Goal: Task Accomplishment & Management: Use online tool/utility

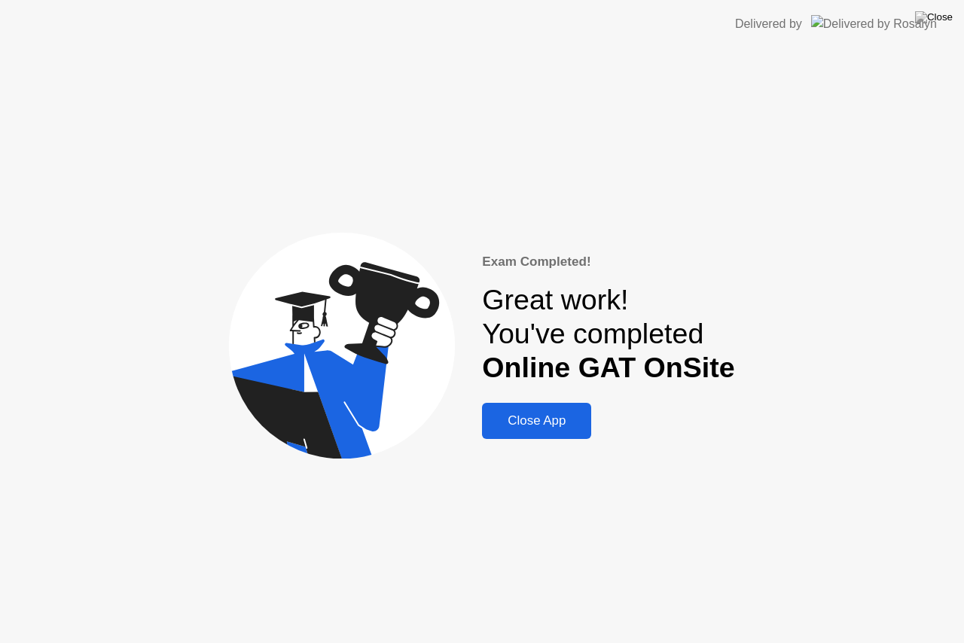
click at [535, 429] on div "Close App" at bounding box center [537, 421] width 100 height 15
